Goal: Transaction & Acquisition: Purchase product/service

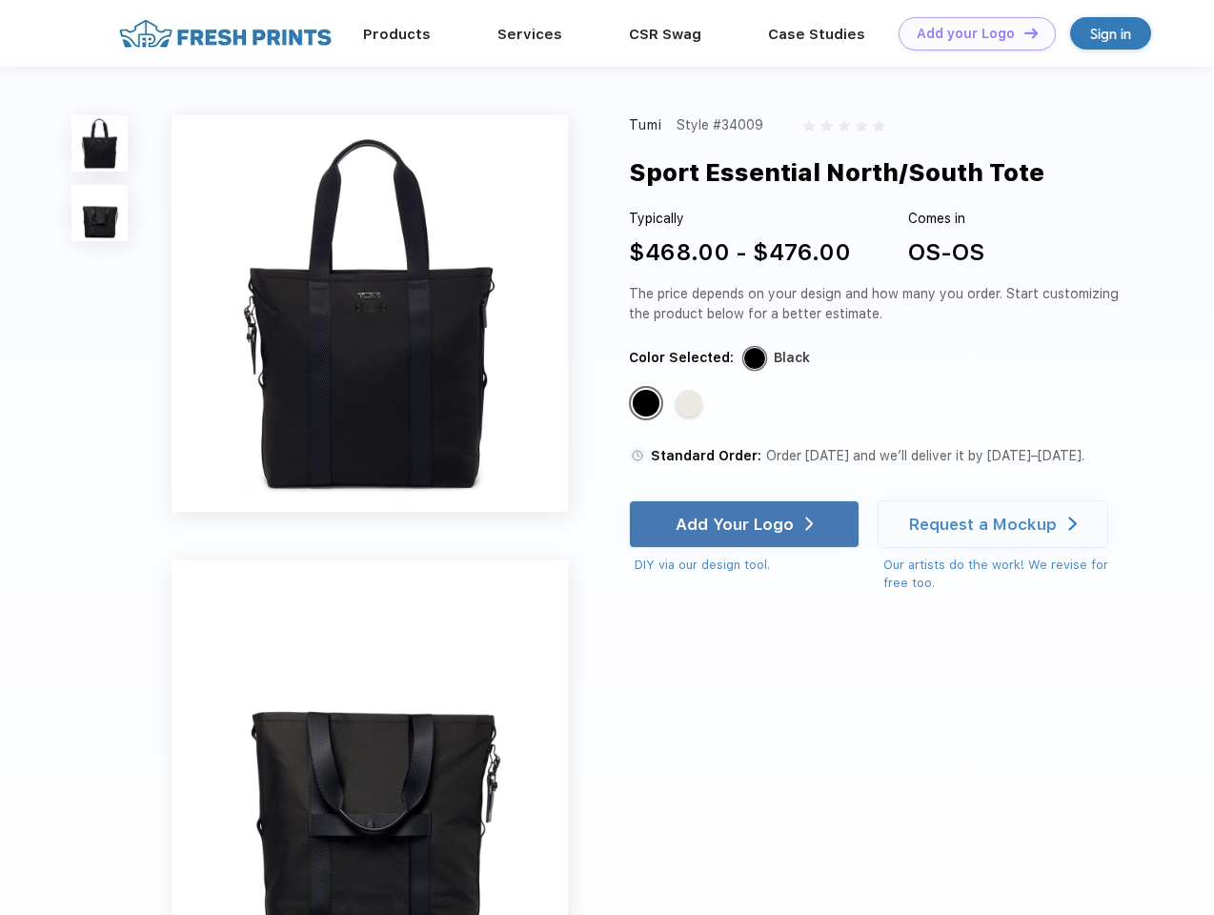
click at [970, 33] on link "Add your Logo Design Tool" at bounding box center [976, 33] width 157 height 33
click at [0, 0] on div "Design Tool" at bounding box center [0, 0] width 0 height 0
click at [1022, 32] on link "Add your Logo Design Tool" at bounding box center [976, 33] width 157 height 33
click at [100, 143] on img at bounding box center [99, 143] width 56 height 56
click at [100, 213] on img at bounding box center [99, 213] width 56 height 56
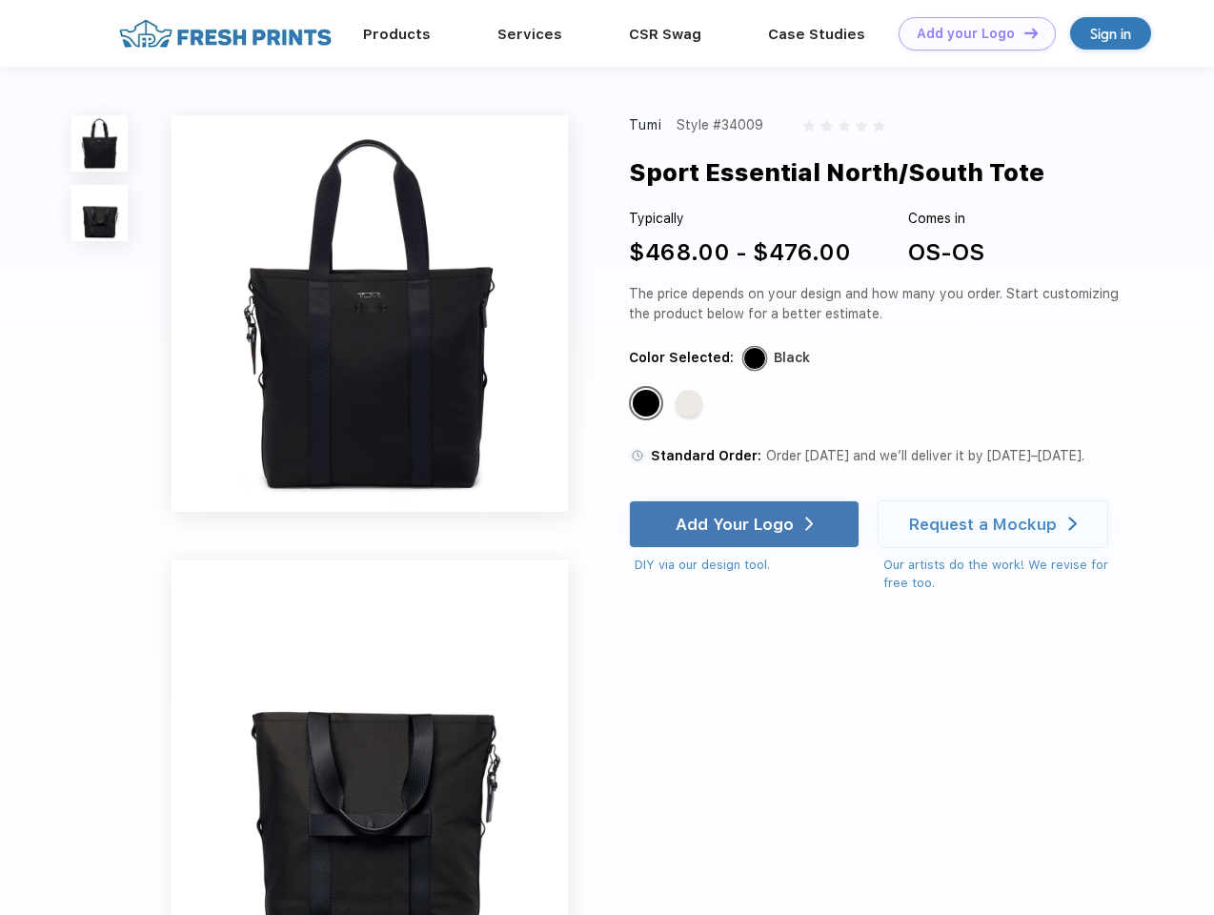
click at [648, 404] on div "Standard Color" at bounding box center [646, 403] width 27 height 27
click at [691, 404] on div "Standard Color" at bounding box center [689, 403] width 27 height 27
click at [746, 524] on div "Add Your Logo" at bounding box center [735, 524] width 118 height 19
click at [996, 524] on div "Request a Mockup" at bounding box center [983, 524] width 148 height 19
